Goal: Information Seeking & Learning: Learn about a topic

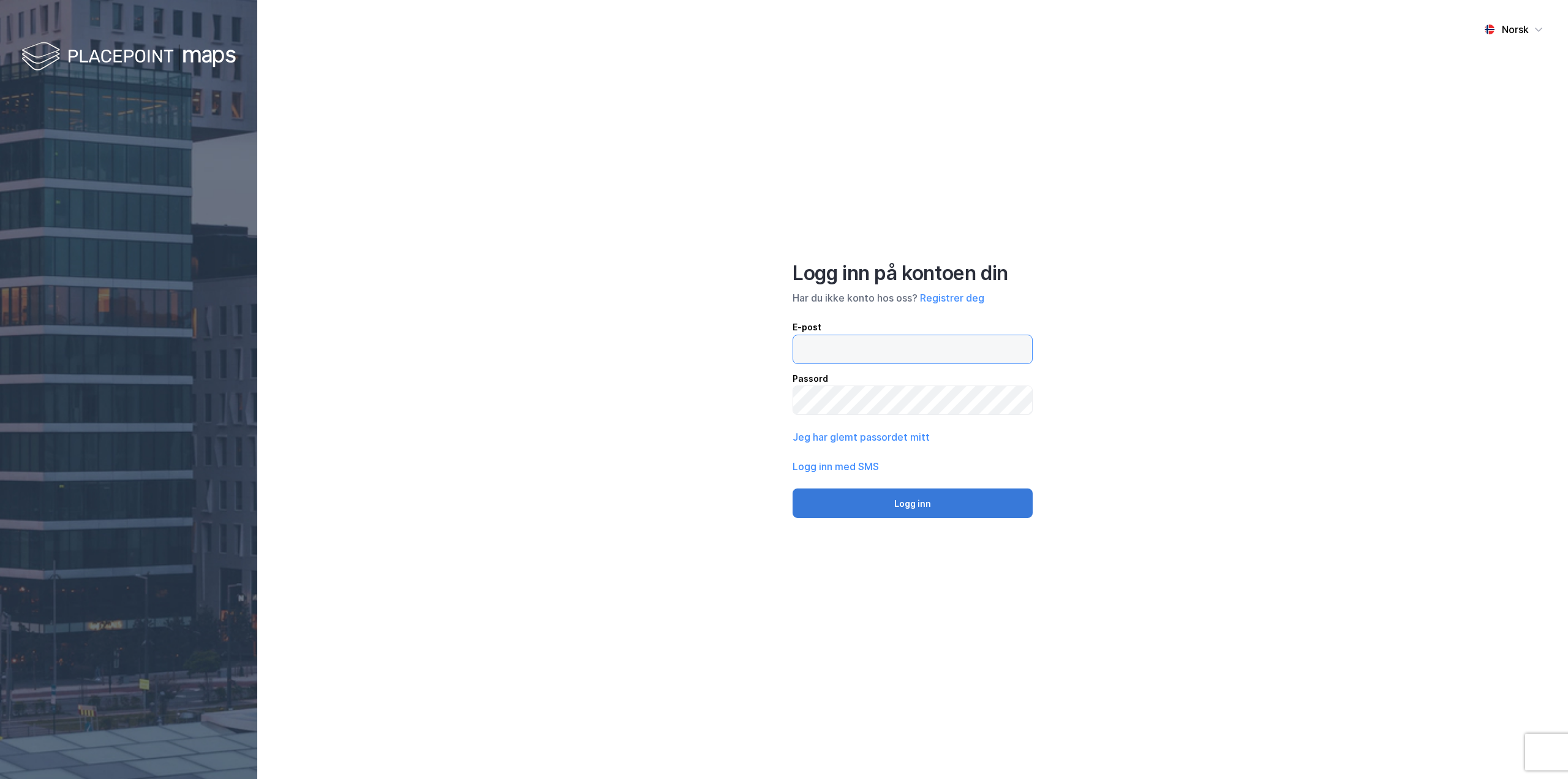
type input "[EMAIL_ADDRESS][DOMAIN_NAME]"
click at [906, 499] on button "Logg inn" at bounding box center [913, 503] width 240 height 30
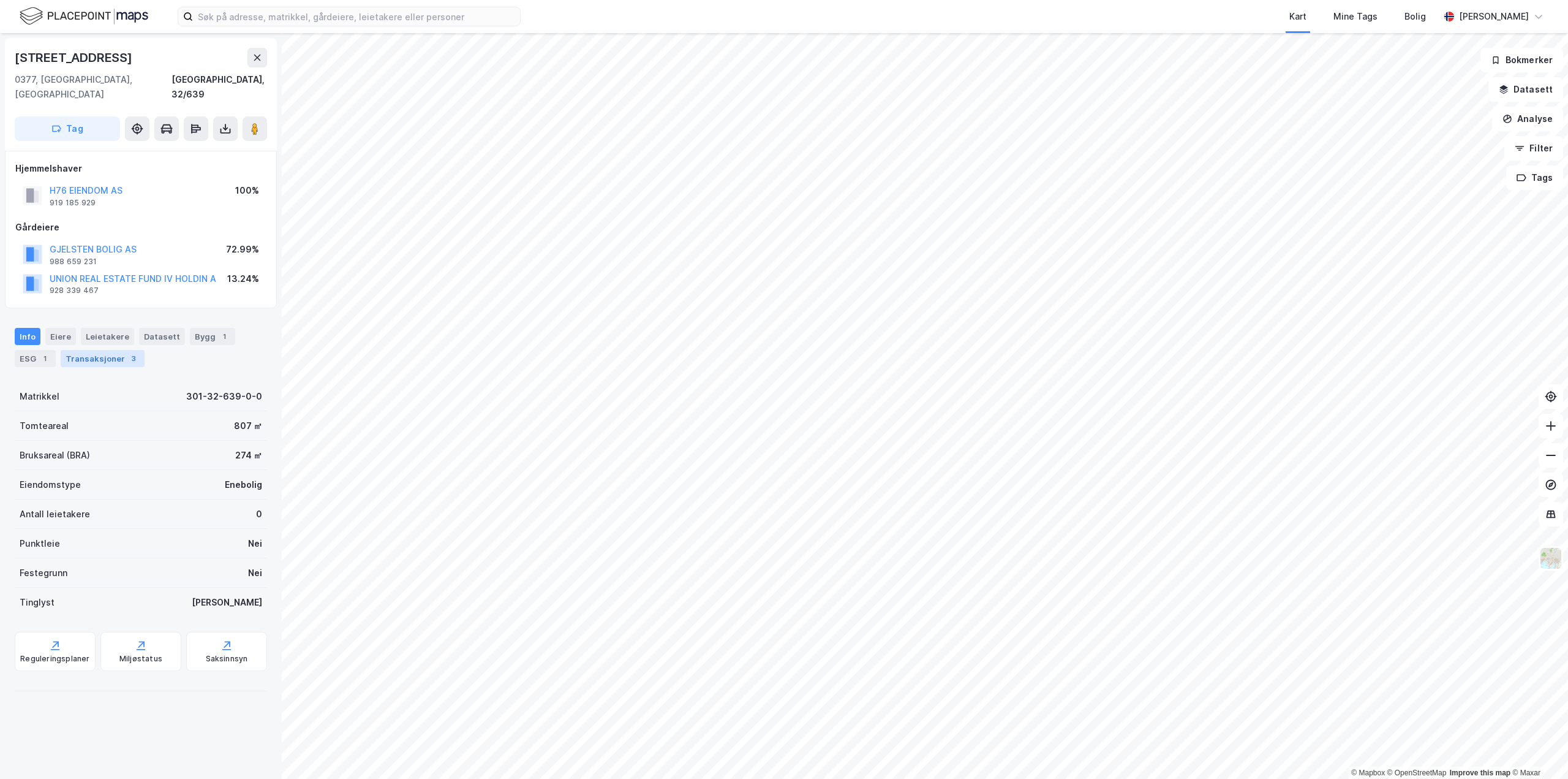
click at [111, 350] on div "Transaksjoner 3" at bounding box center [103, 358] width 84 height 17
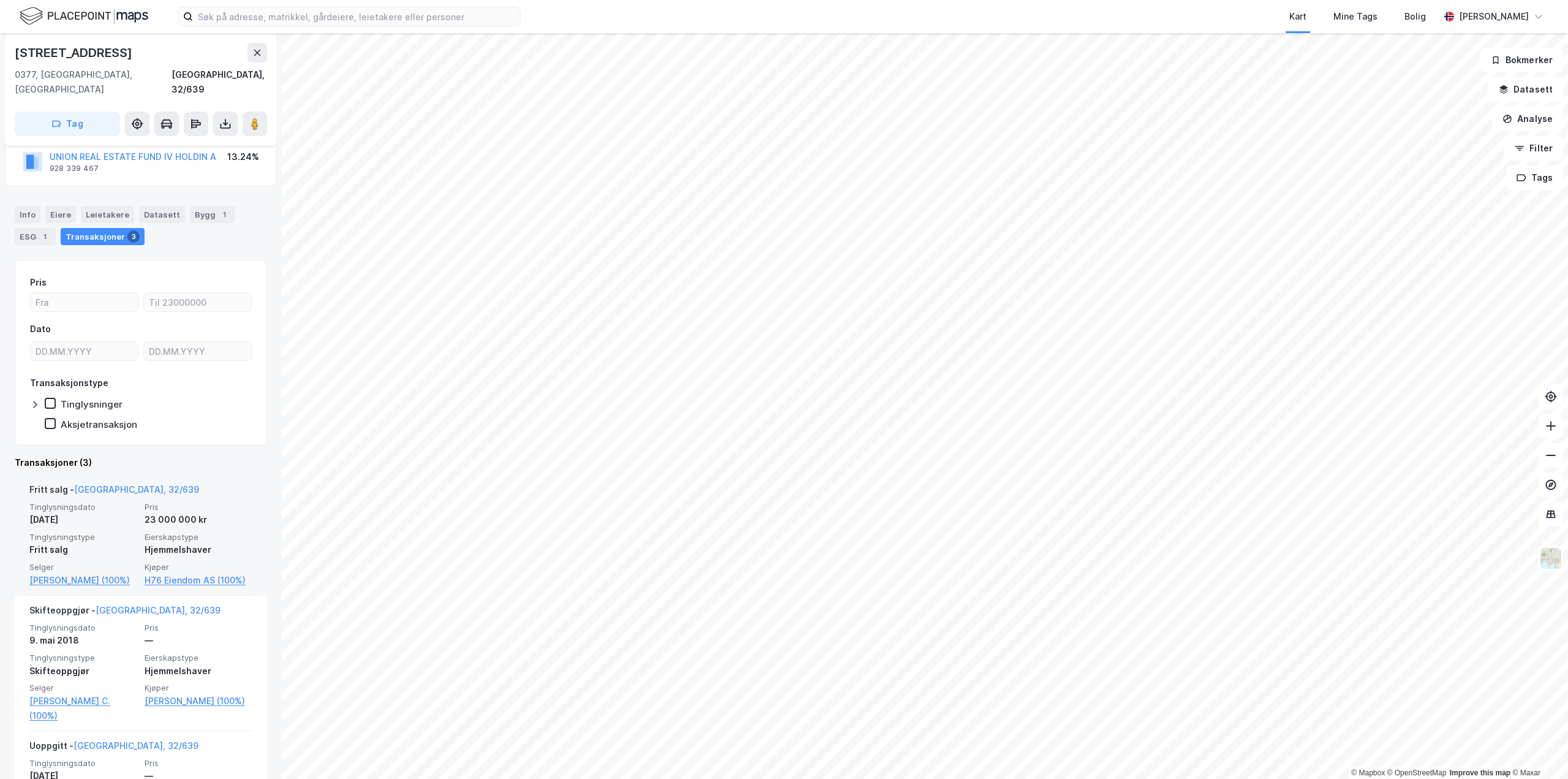
scroll to position [123, 0]
click at [205, 206] on div "Bygg 1" at bounding box center [213, 214] width 46 height 17
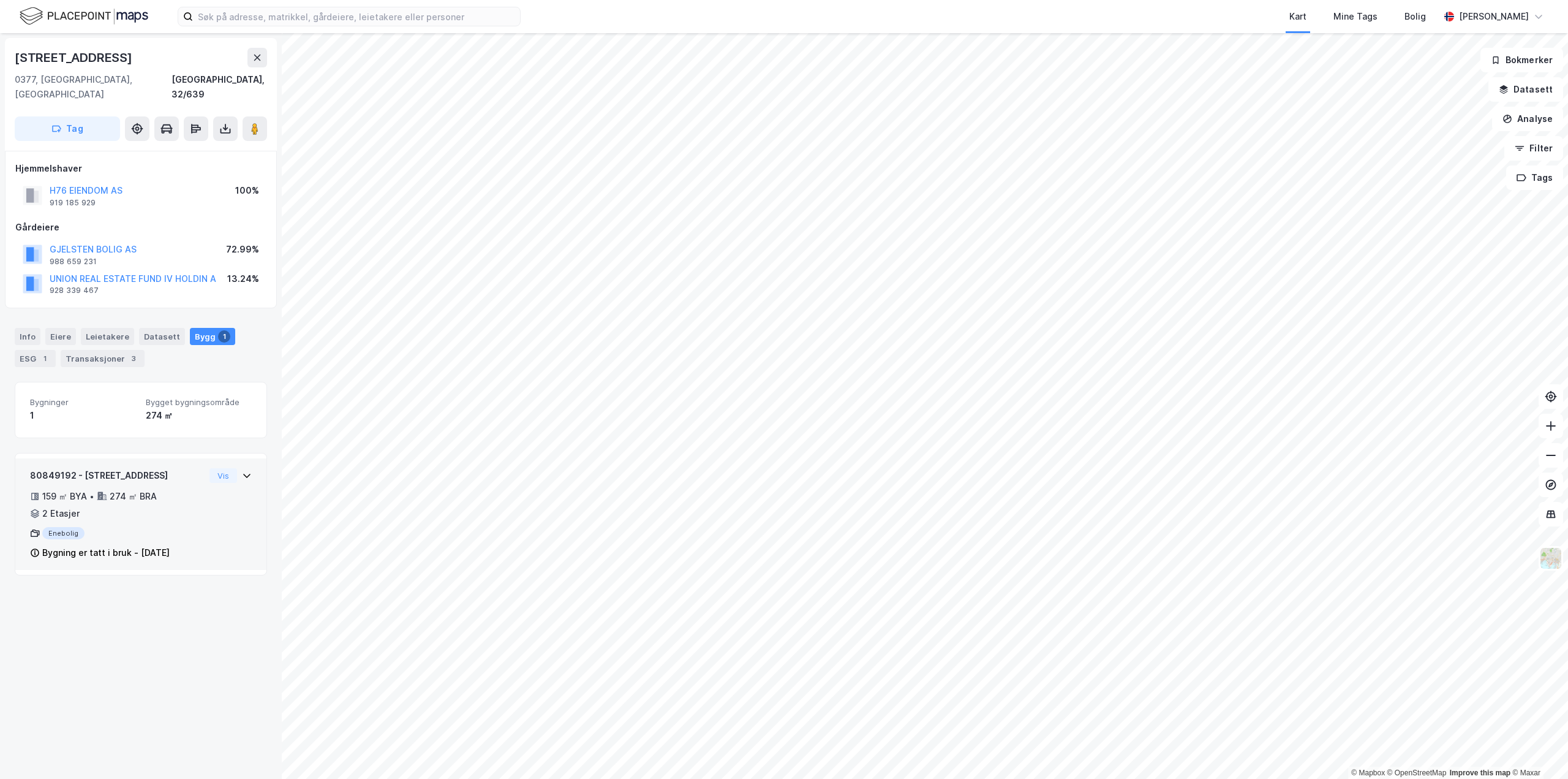
click at [242, 470] on icon at bounding box center [247, 475] width 10 height 10
click at [28, 350] on div "ESG 1" at bounding box center [35, 358] width 41 height 17
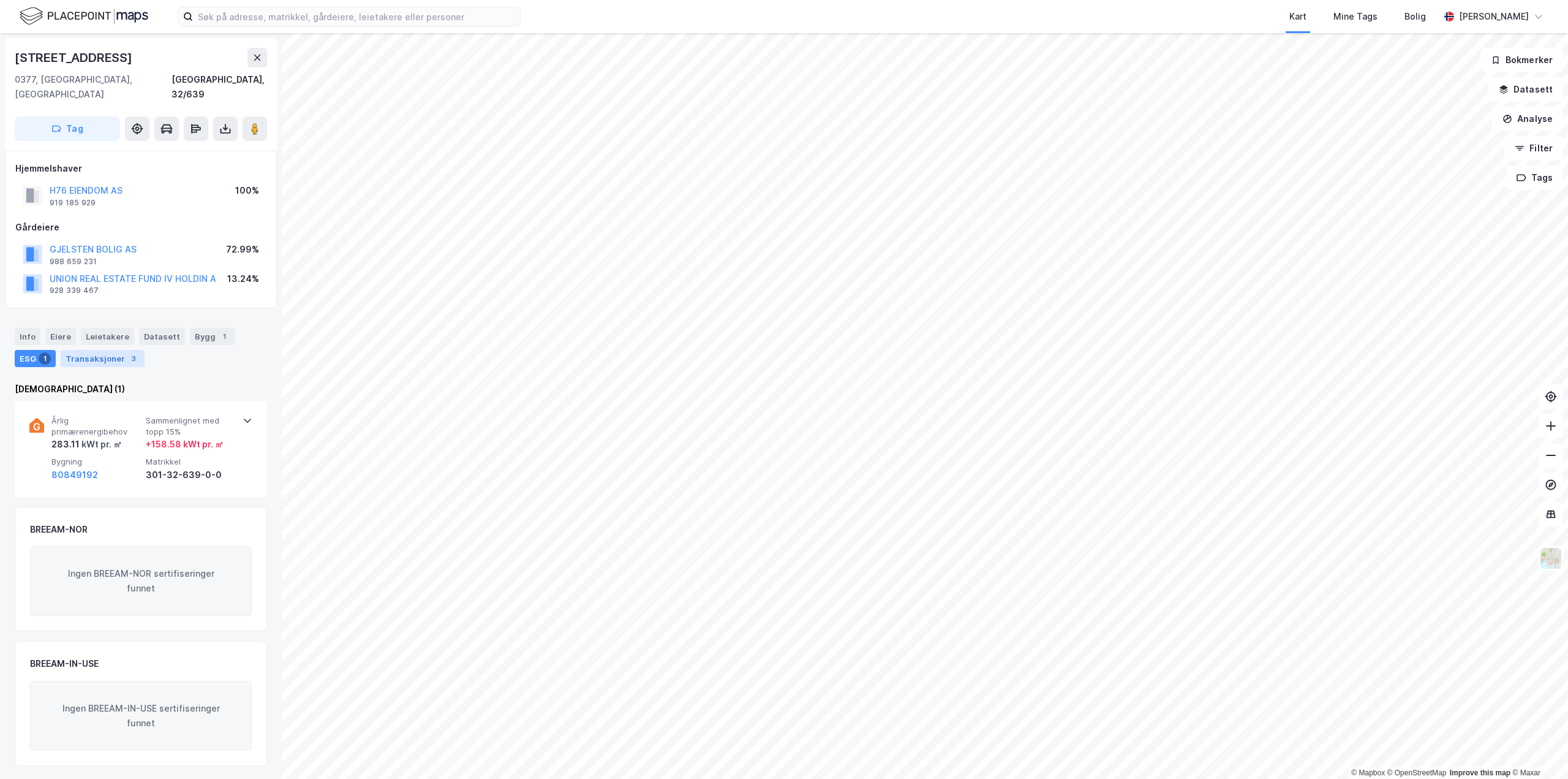
click at [100, 350] on div "Transaksjoner 3" at bounding box center [103, 358] width 84 height 17
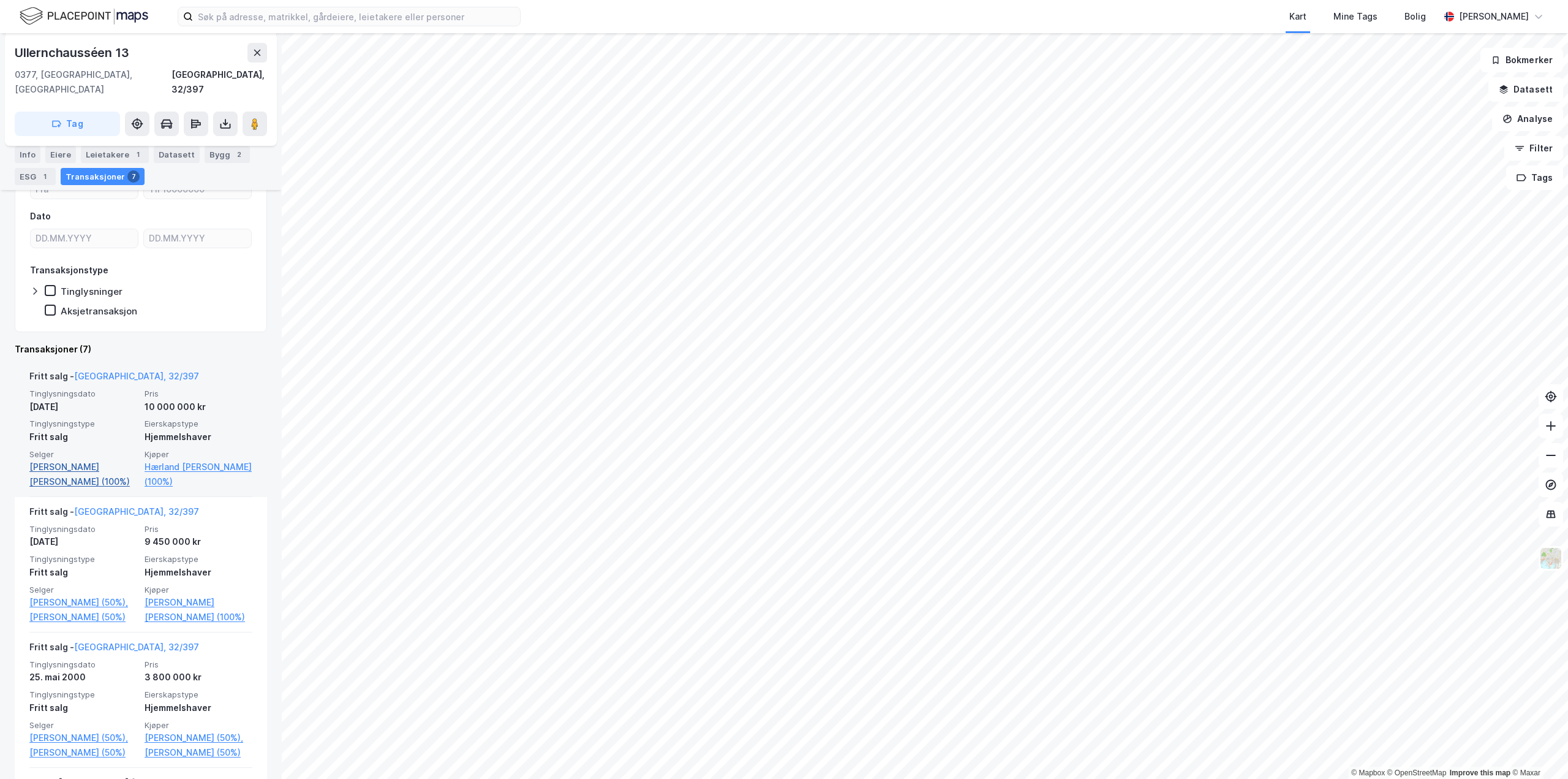
scroll to position [61, 0]
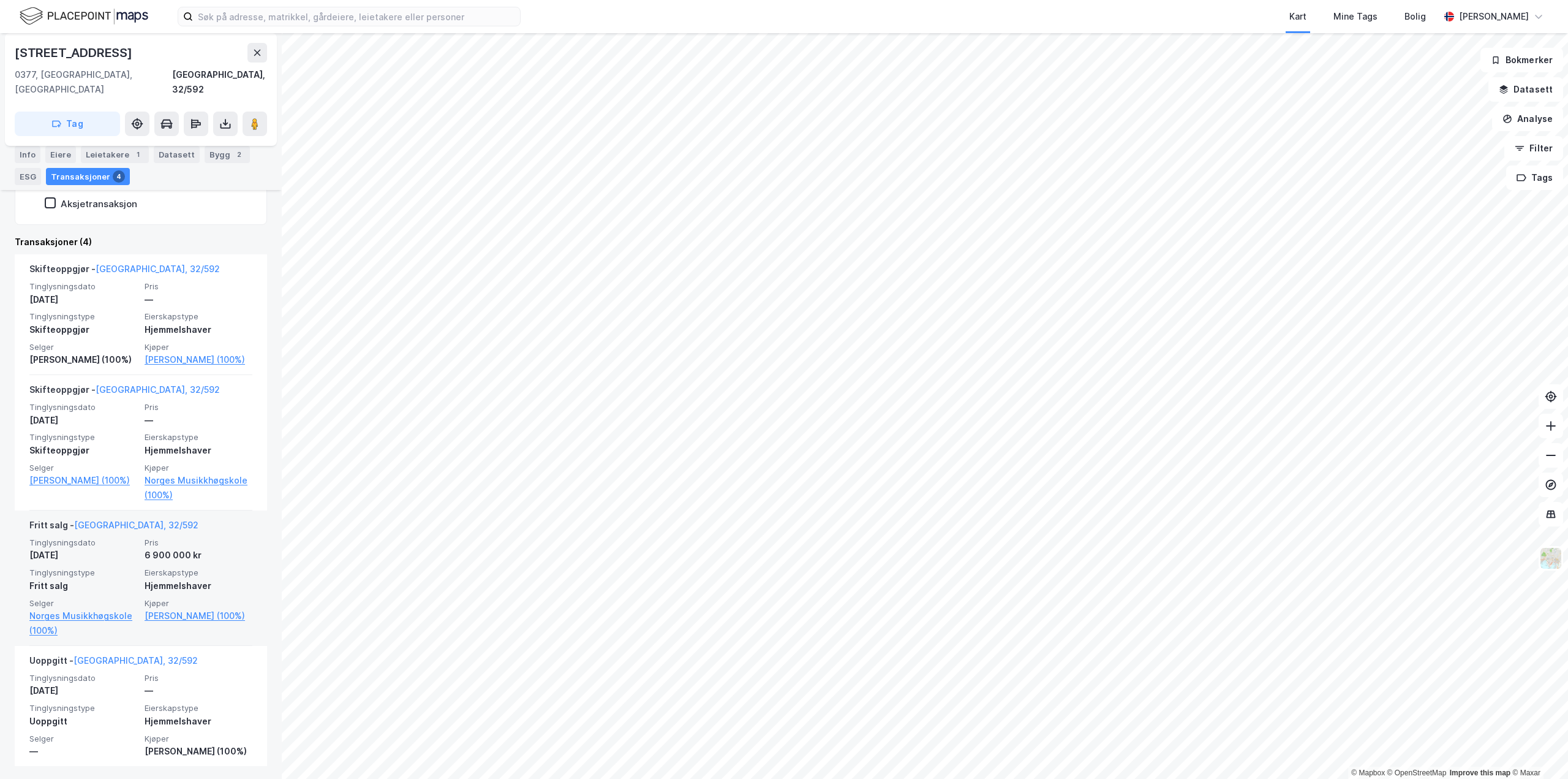
scroll to position [252, 0]
